Goal: Task Accomplishment & Management: Use online tool/utility

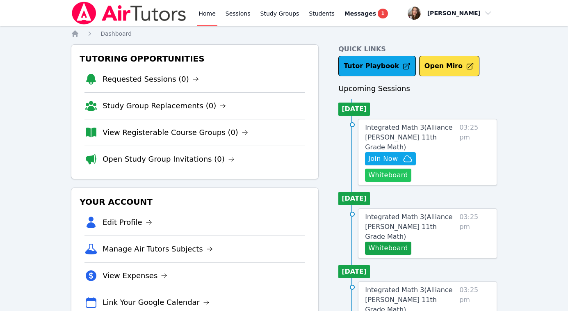
click at [383, 169] on button "Whiteboard" at bounding box center [388, 175] width 46 height 13
click at [353, 16] on span "Messages" at bounding box center [360, 13] width 32 height 8
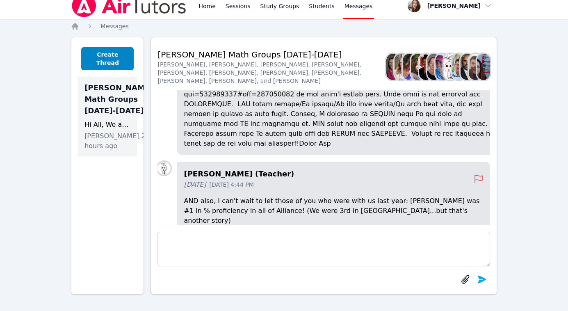
scroll to position [-264, 0]
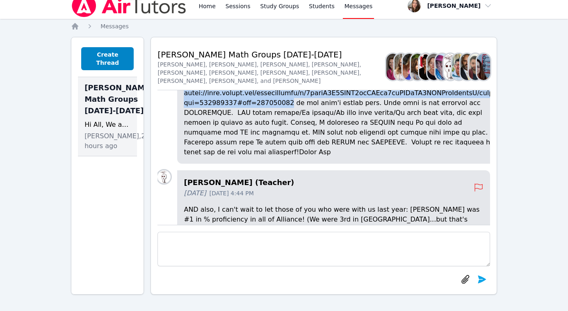
drag, startPoint x: 190, startPoint y: 133, endPoint x: 290, endPoint y: 143, distance: 100.1
click at [290, 143] on div "Joyce Law (Teacher) 6 days ago Sep 11, 2025 4:38 PM" at bounding box center [340, 54] width 326 height 218
copy p "https://docs.google.com/spreadsheets/d/1xplnO0Q5GOBY4rmLAPik9uwUOCaHH5SXYTjeGrz…"
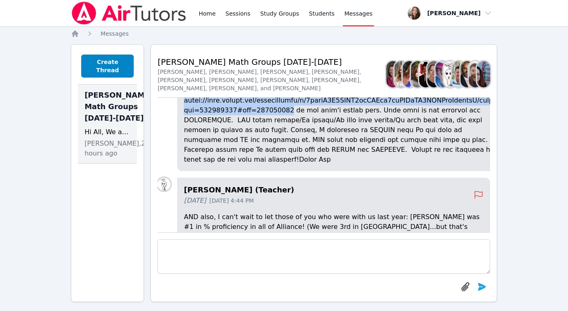
scroll to position [0, 0]
click at [232, 14] on link "Sessions" at bounding box center [238, 13] width 28 height 26
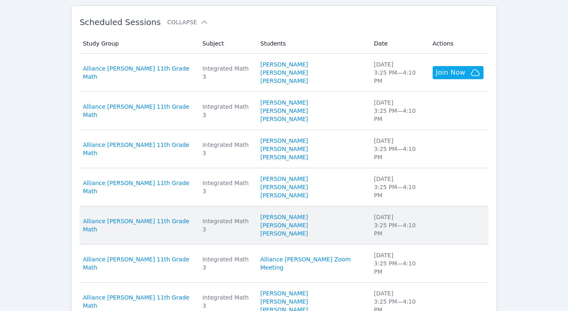
scroll to position [244, 0]
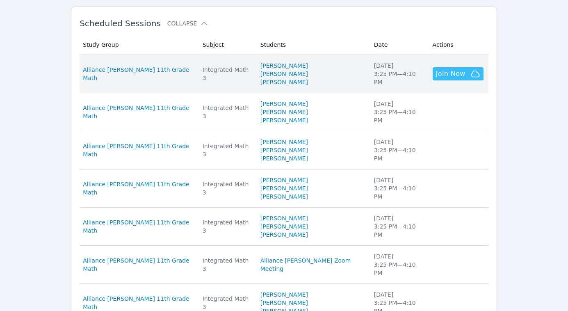
click at [455, 74] on span "Join Now" at bounding box center [451, 74] width 30 height 10
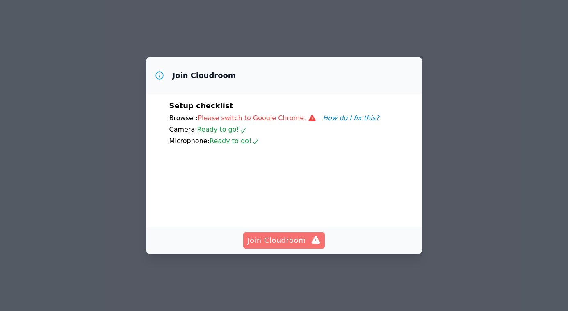
click at [283, 246] on span "Join Cloudroom" at bounding box center [283, 240] width 73 height 11
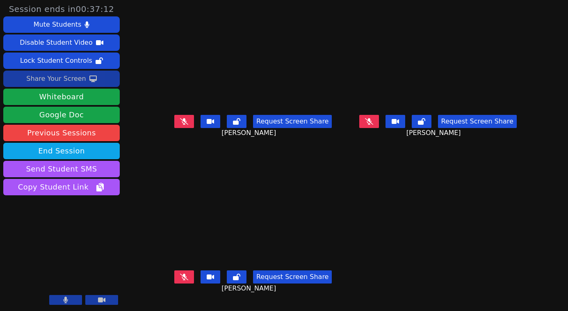
click at [69, 79] on div "Share Your Screen" at bounding box center [56, 78] width 60 height 13
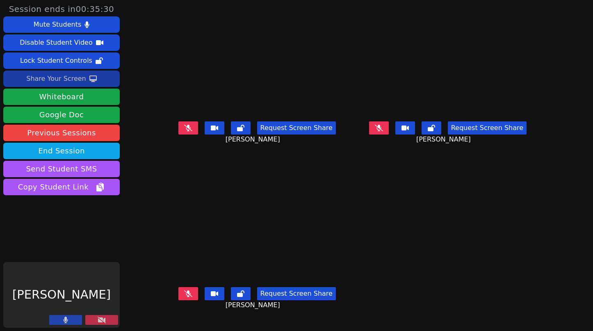
click at [89, 78] on icon at bounding box center [92, 78] width 7 height 7
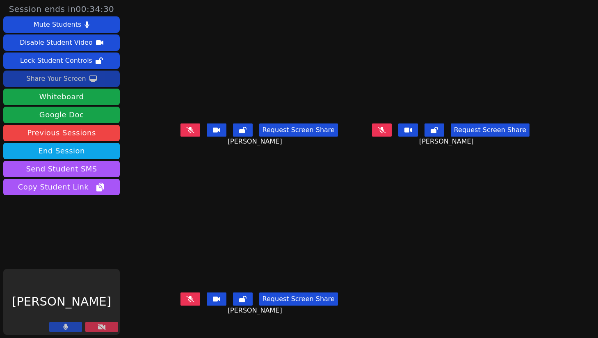
click at [89, 77] on icon at bounding box center [92, 78] width 7 height 7
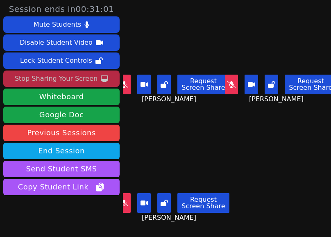
click at [80, 77] on div "Stop Sharing Your Screen" at bounding box center [56, 78] width 83 height 13
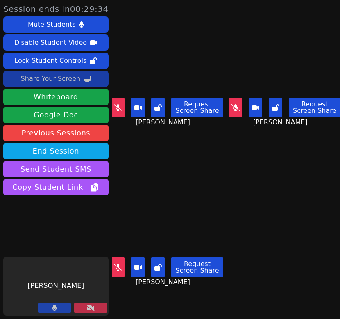
click at [68, 80] on div "Share Your Screen" at bounding box center [51, 78] width 60 height 13
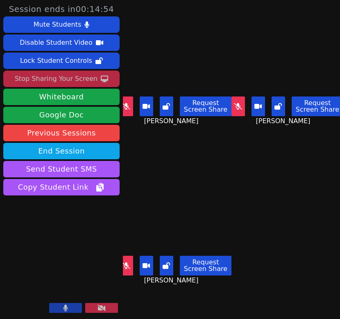
click at [83, 80] on div "Stop Sharing Your Screen" at bounding box center [56, 78] width 83 height 13
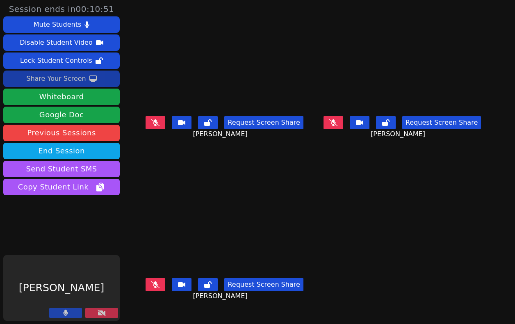
click at [53, 310] on button at bounding box center [65, 313] width 33 height 10
click at [62, 310] on icon at bounding box center [66, 313] width 8 height 7
click at [98, 310] on icon at bounding box center [102, 313] width 8 height 7
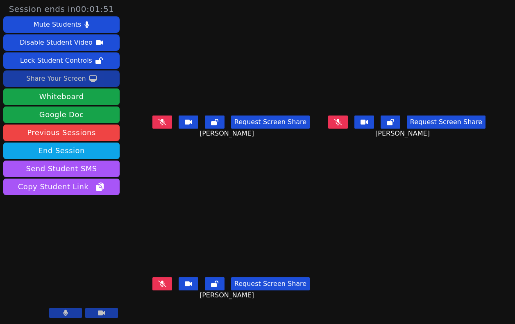
click at [158, 125] on icon at bounding box center [162, 122] width 8 height 7
